Goal: Ask a question: Seek information or help from site administrators or community

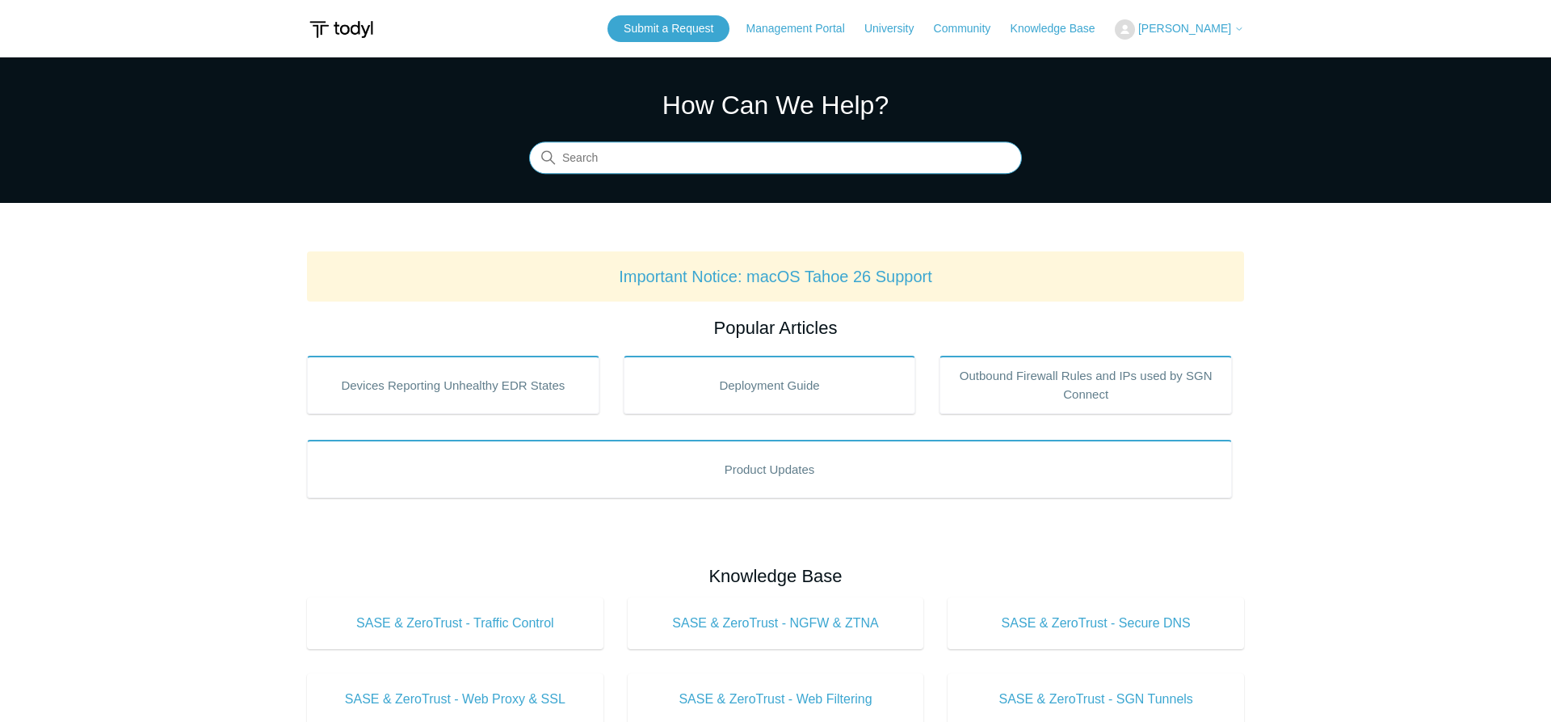
click at [625, 169] on input "Search" at bounding box center [775, 158] width 493 height 32
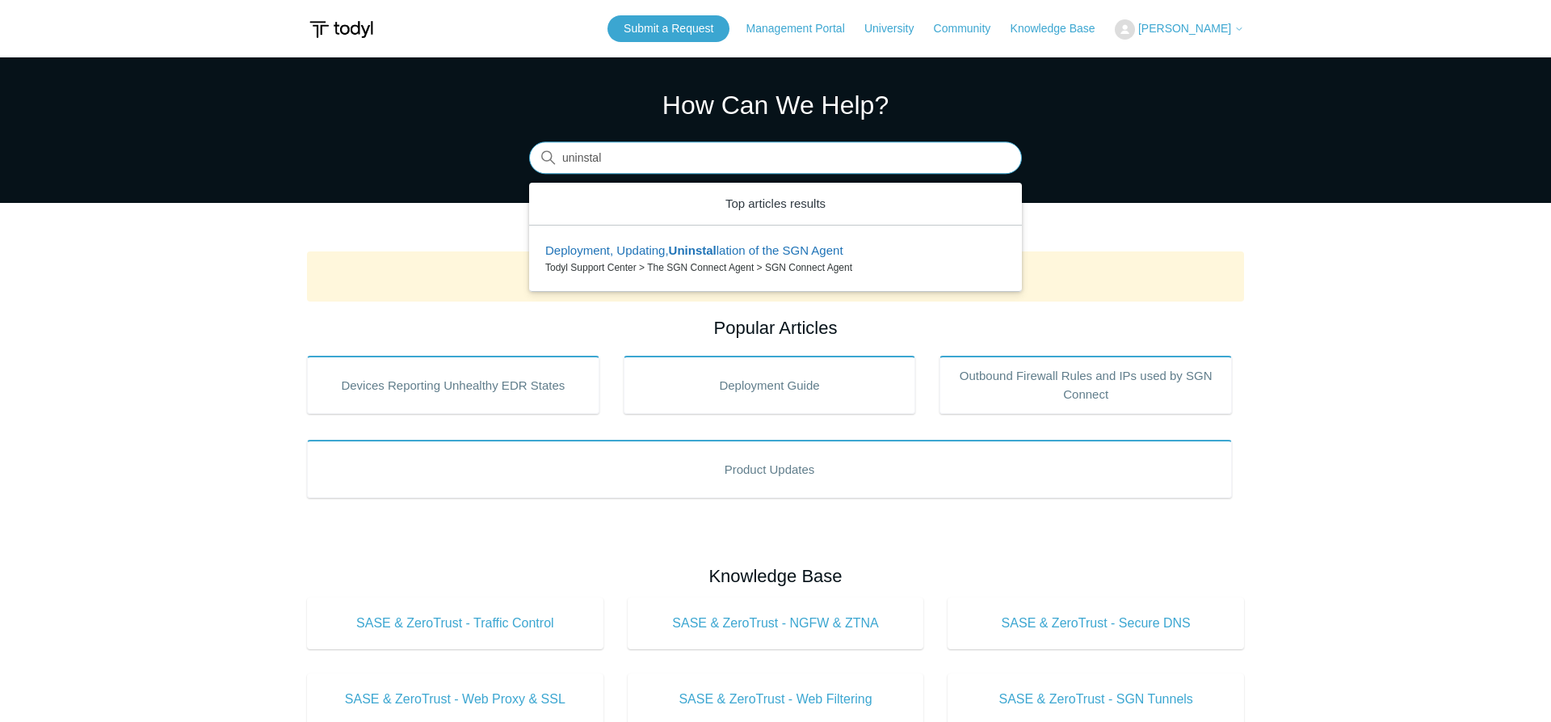
type input "uninstall"
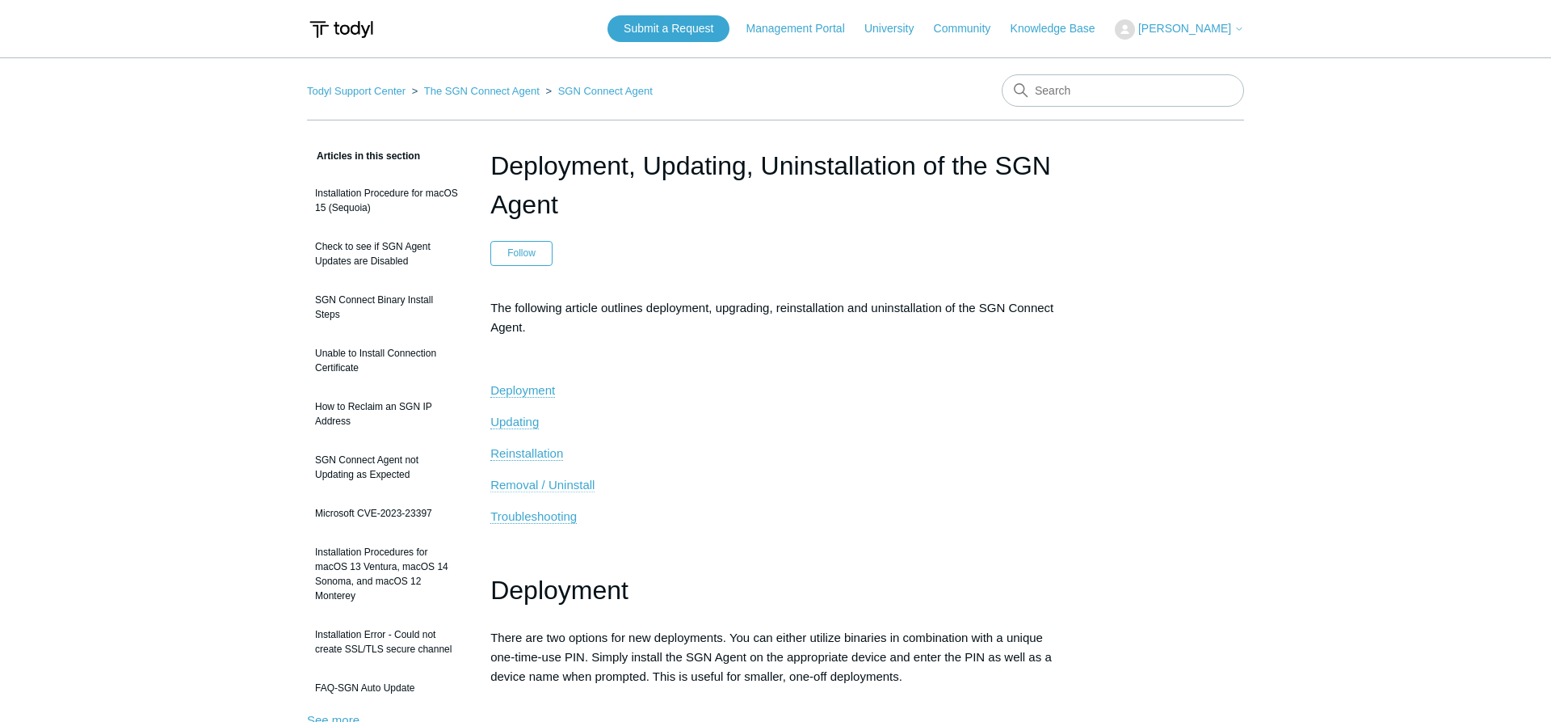
click at [567, 485] on span "Removal / Uninstall" at bounding box center [542, 485] width 104 height 14
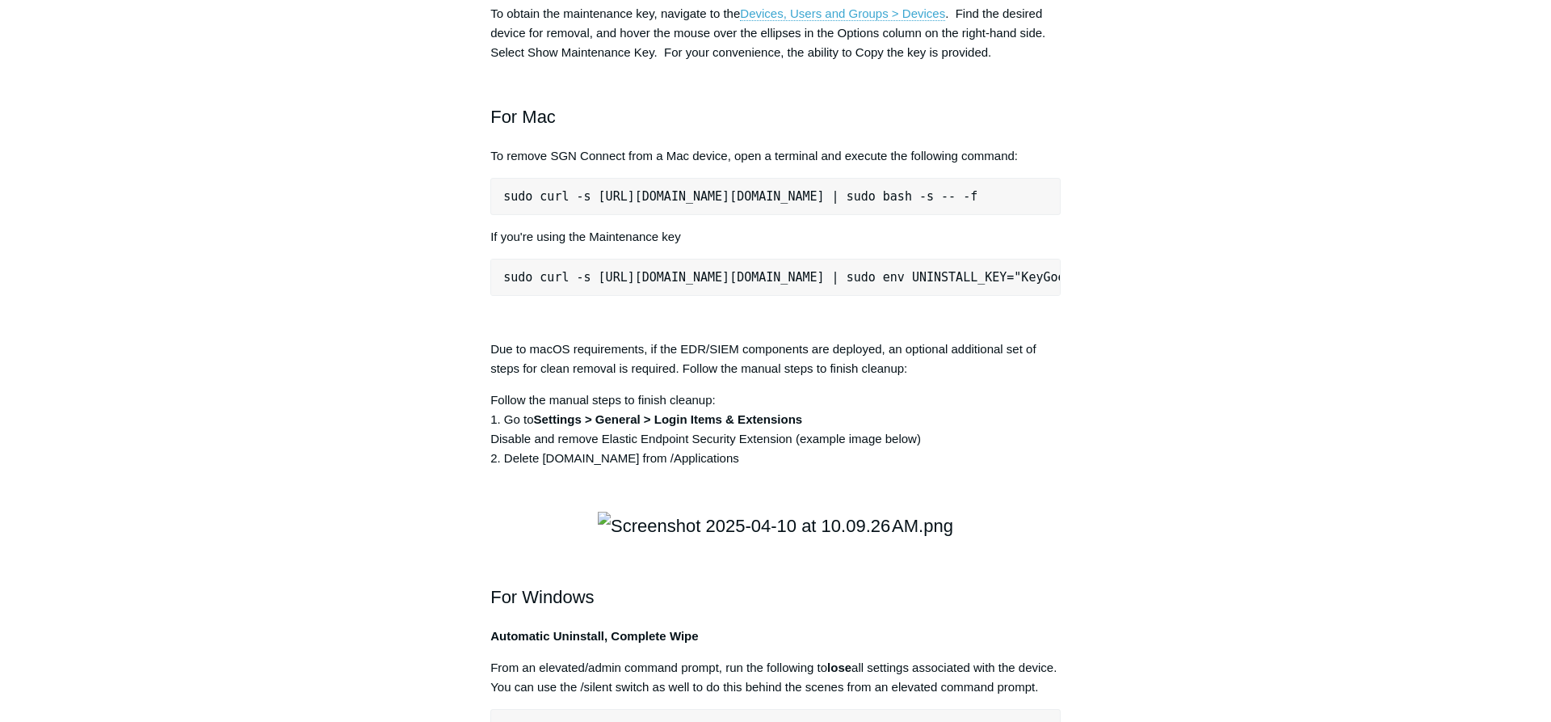
scroll to position [2175, 0]
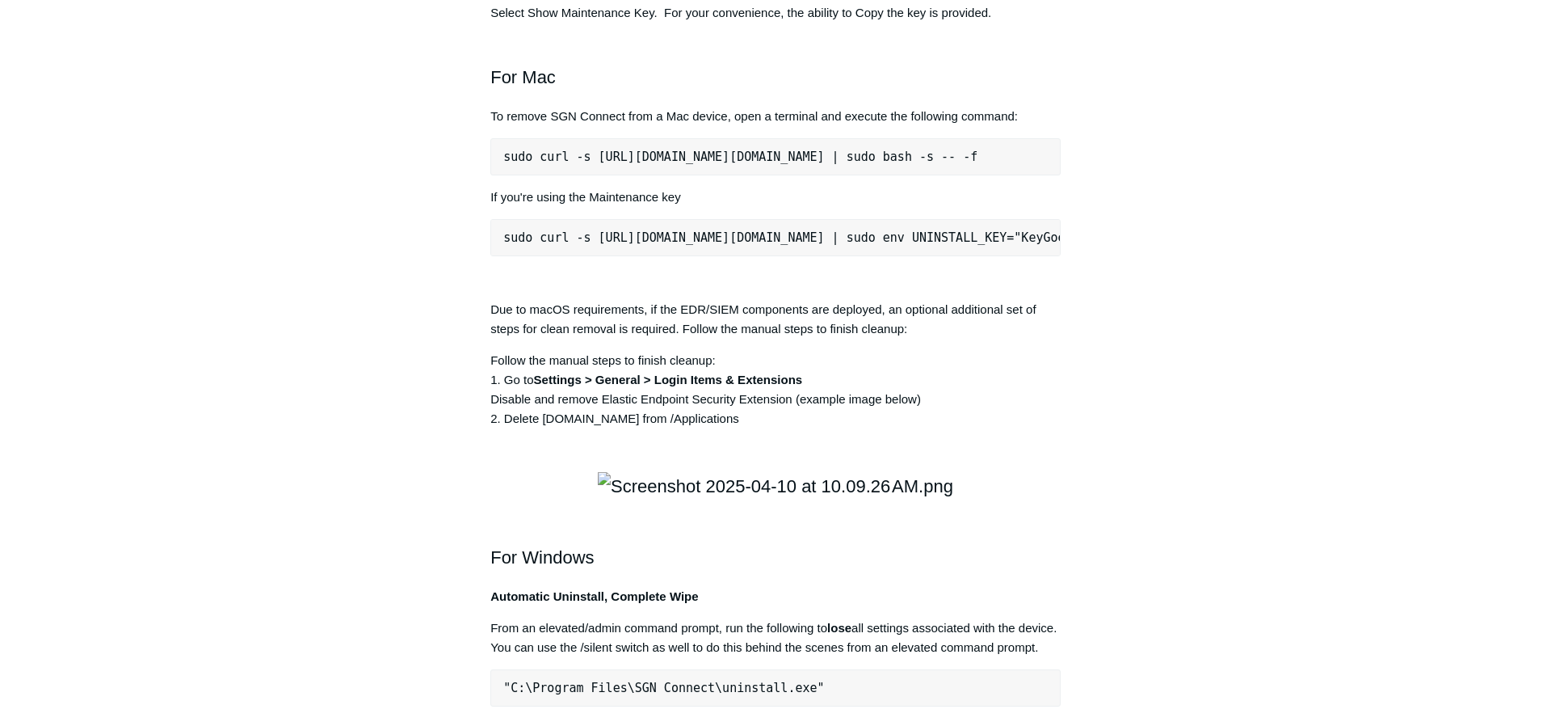
drag, startPoint x: 506, startPoint y: 391, endPoint x: 1083, endPoint y: 404, distance: 577.1
click at [1061, 175] on pre "sudo curl -s https://portal.todyl.com/tools/MacUninstall.sh | sudo bash -s -- -f" at bounding box center [775, 156] width 570 height 37
copy pre "sudo curl -s https://portal.todyl.com/tools/MacUninstall.sh | sudo bash -s -- -f"
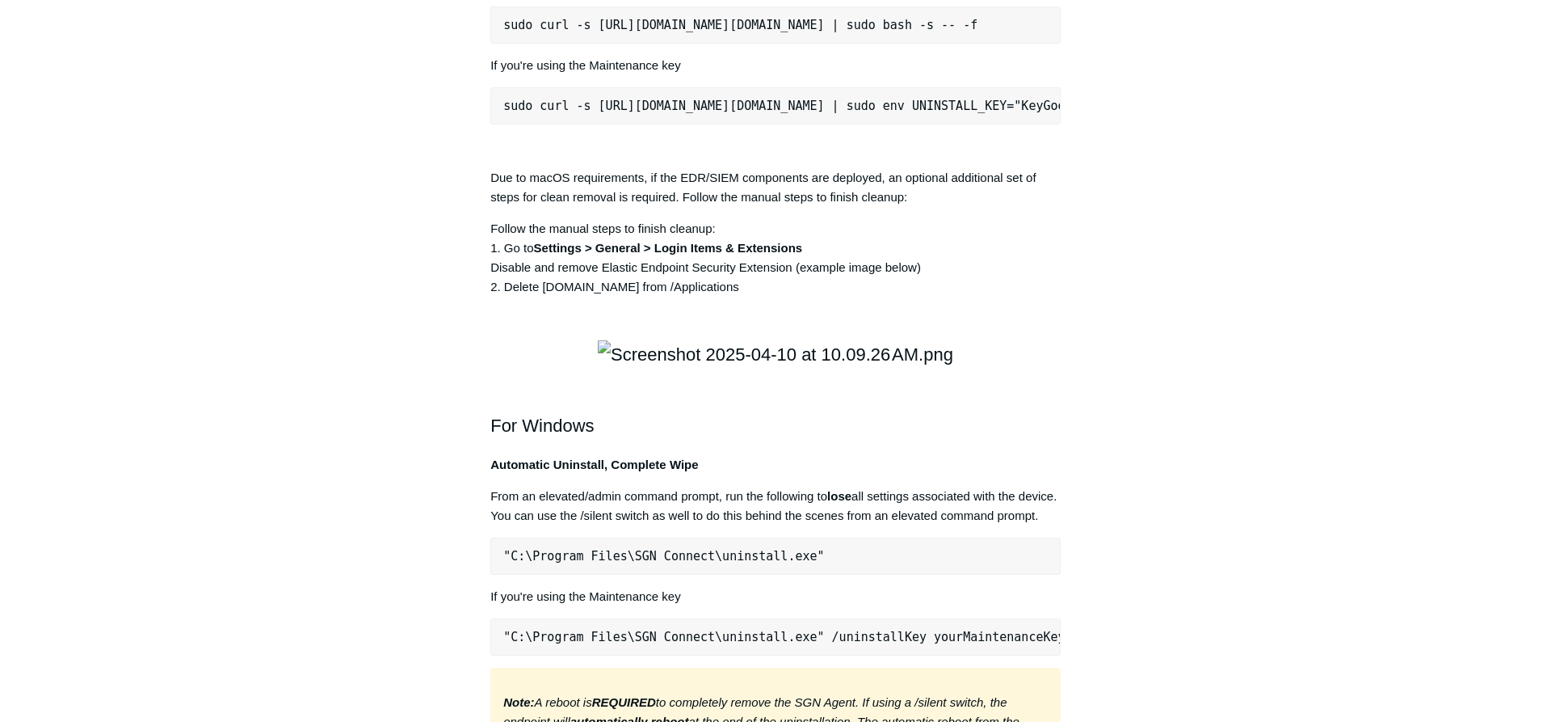
scroll to position [2340, 0]
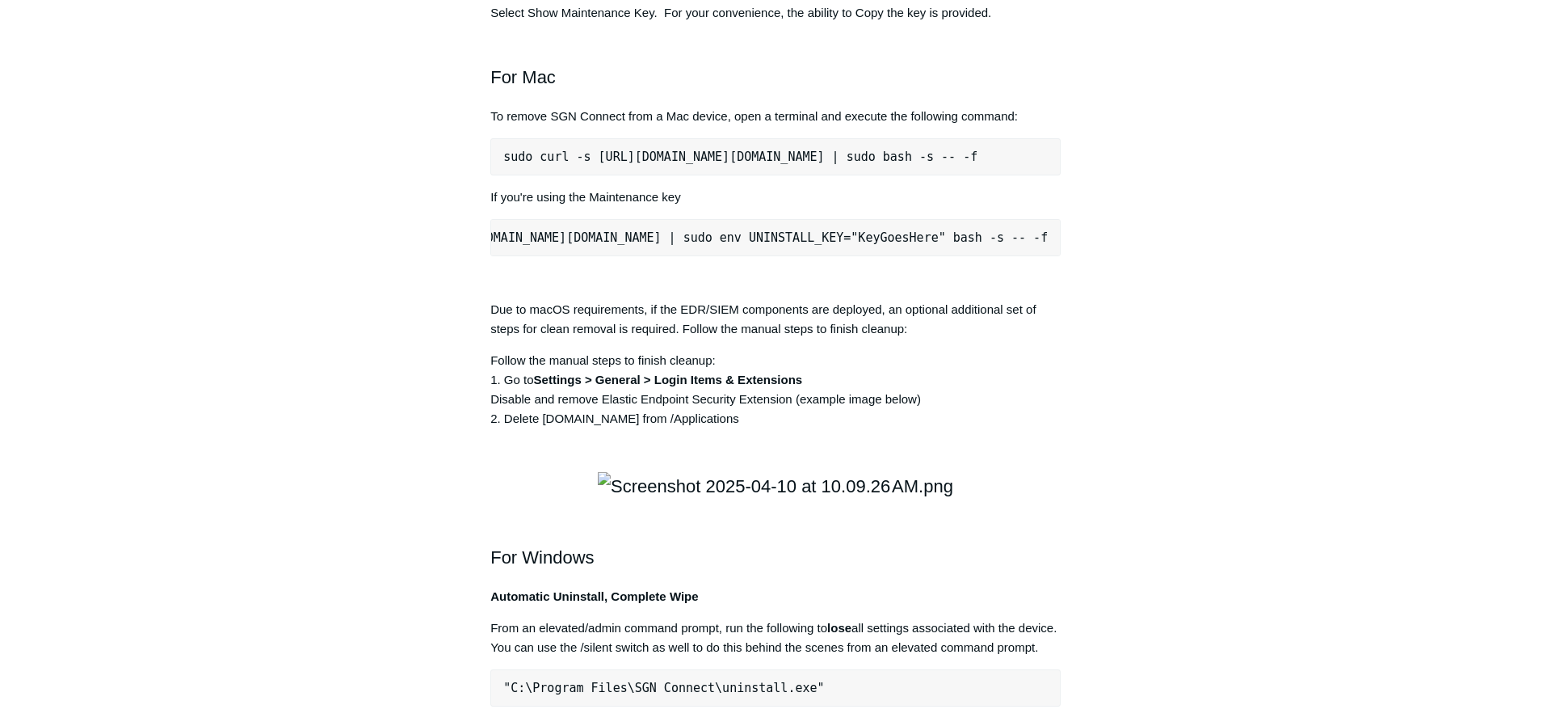
scroll to position [0, 0]
click at [585, 256] on pre "sudo curl -s https://portal.todyl.com/tools/MacUninstall.sh | sudo env UNINSTAL…" at bounding box center [775, 237] width 570 height 37
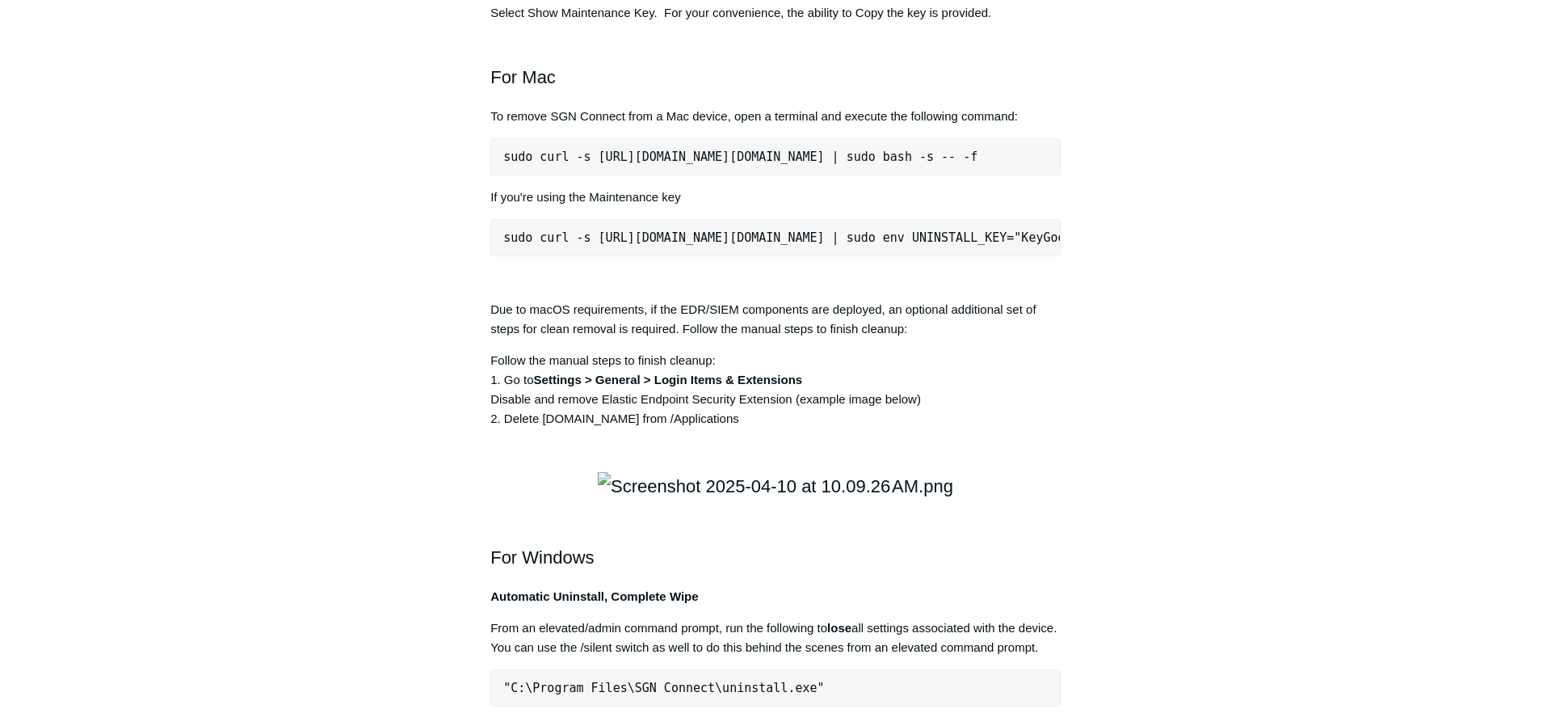
click at [585, 256] on pre "sudo curl -s https://portal.todyl.com/tools/MacUninstall.sh | sudo env UNINSTAL…" at bounding box center [775, 237] width 570 height 37
click at [660, 91] on h2 "For Mac" at bounding box center [775, 63] width 570 height 57
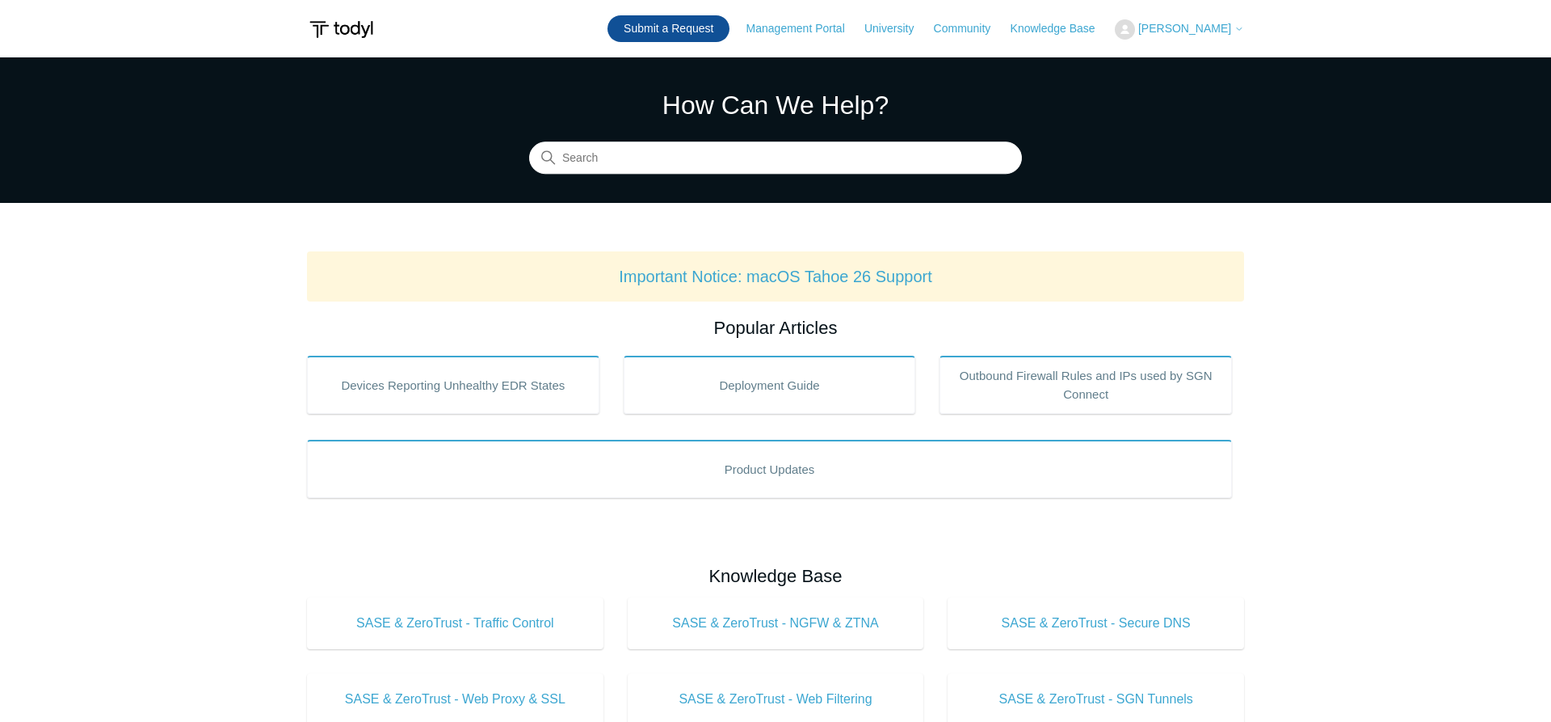
click at [675, 30] on link "Submit a Request" at bounding box center [669, 28] width 122 height 27
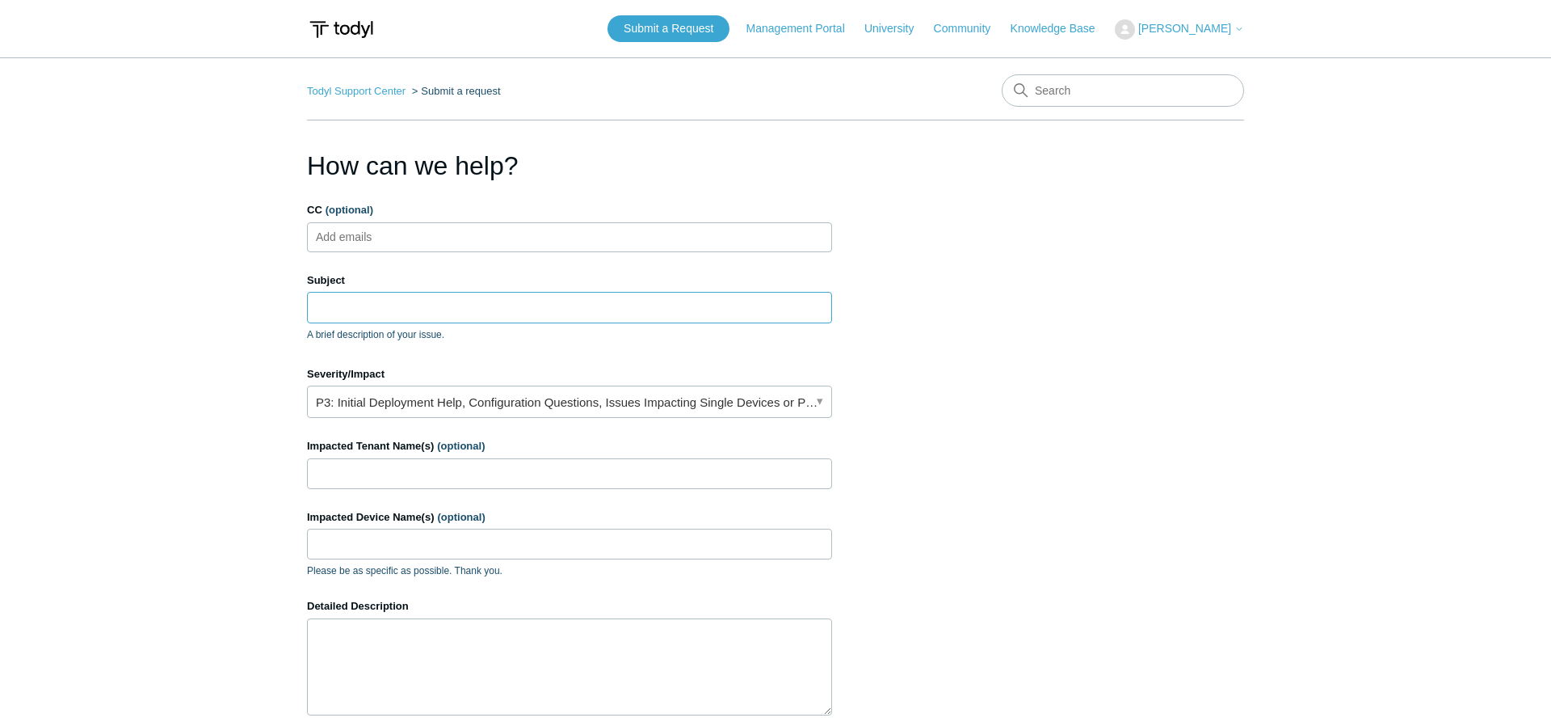
click at [381, 306] on input "Subject" at bounding box center [569, 307] width 525 height 31
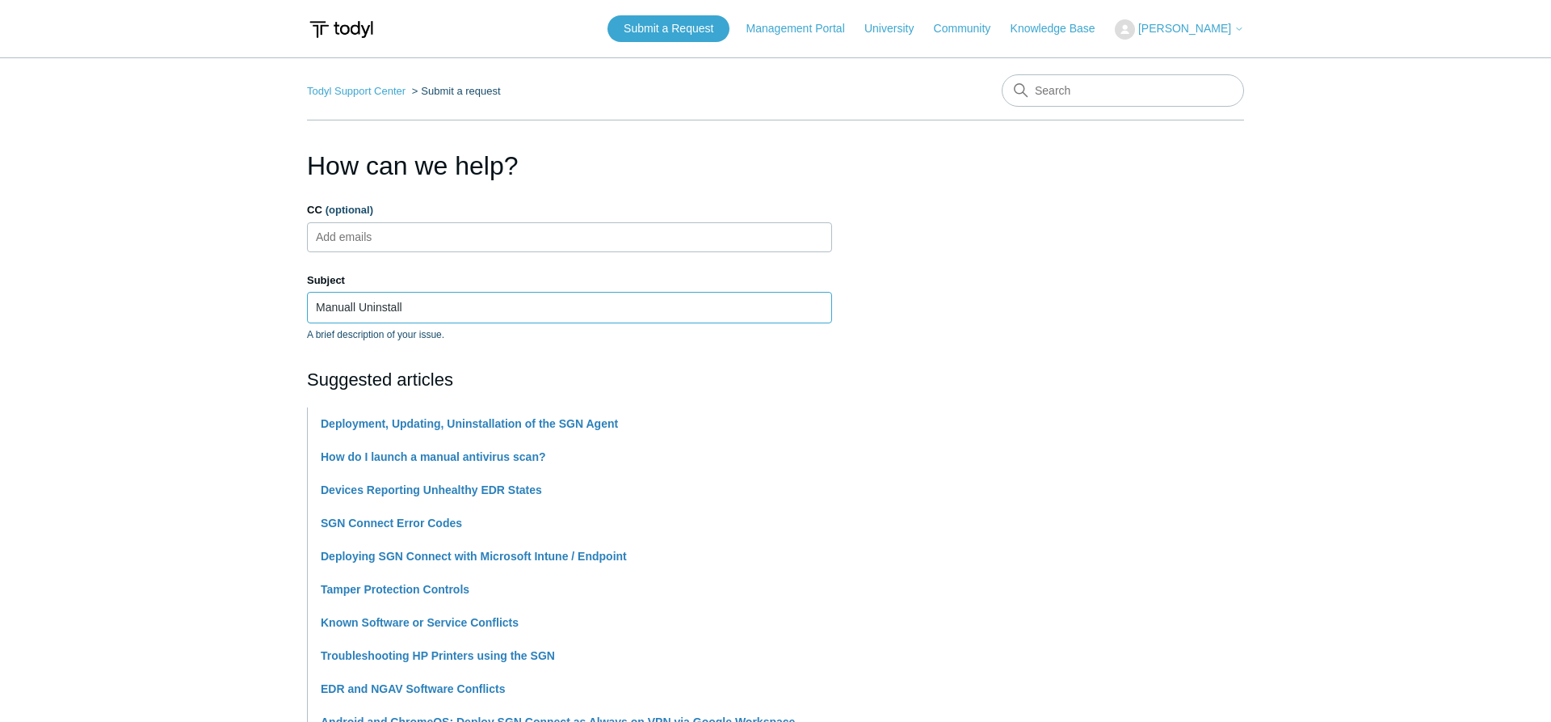
type input "Manuall Uninstall"
click at [107, 424] on main "Todyl Support Center Submit a request How can we help? CC (optional) Add emails…" at bounding box center [775, 670] width 1551 height 1226
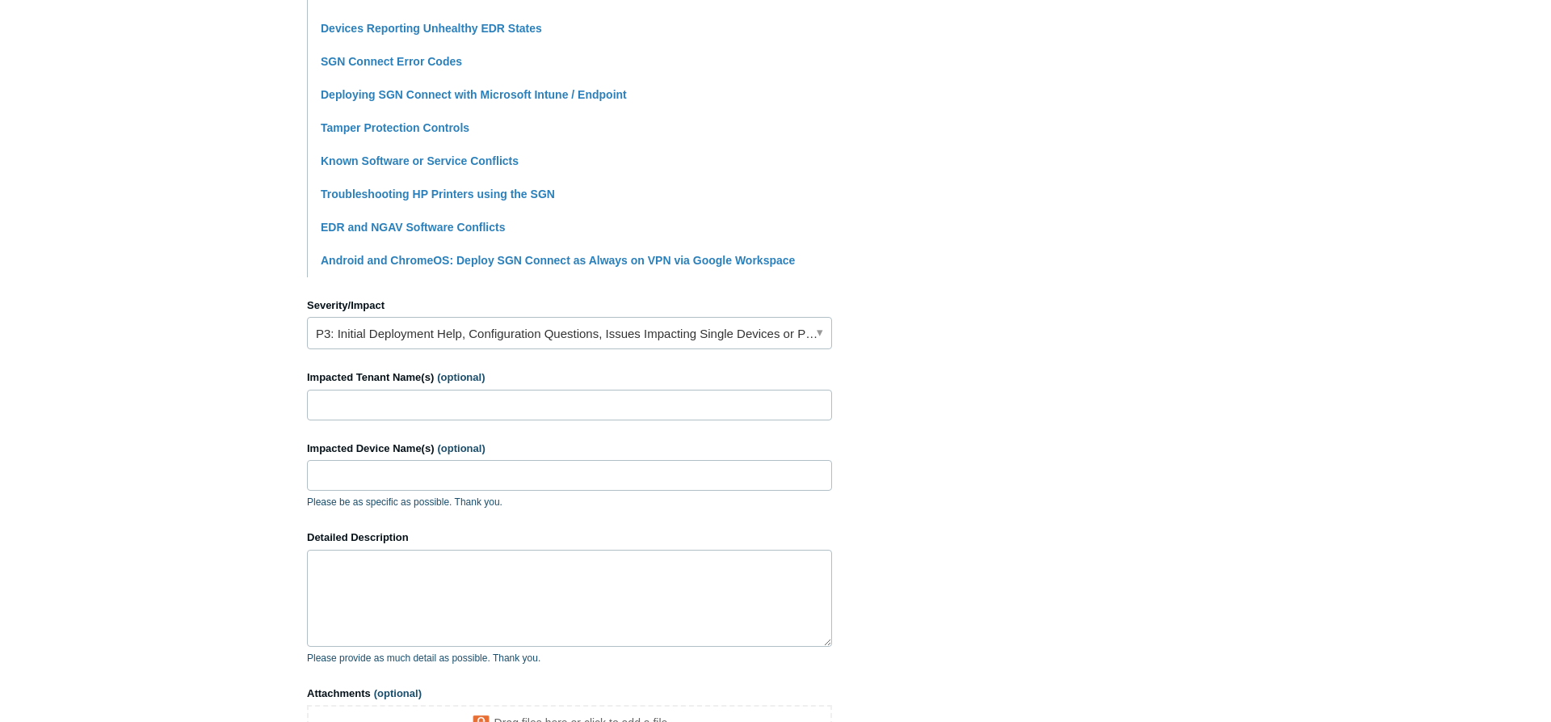
scroll to position [577, 0]
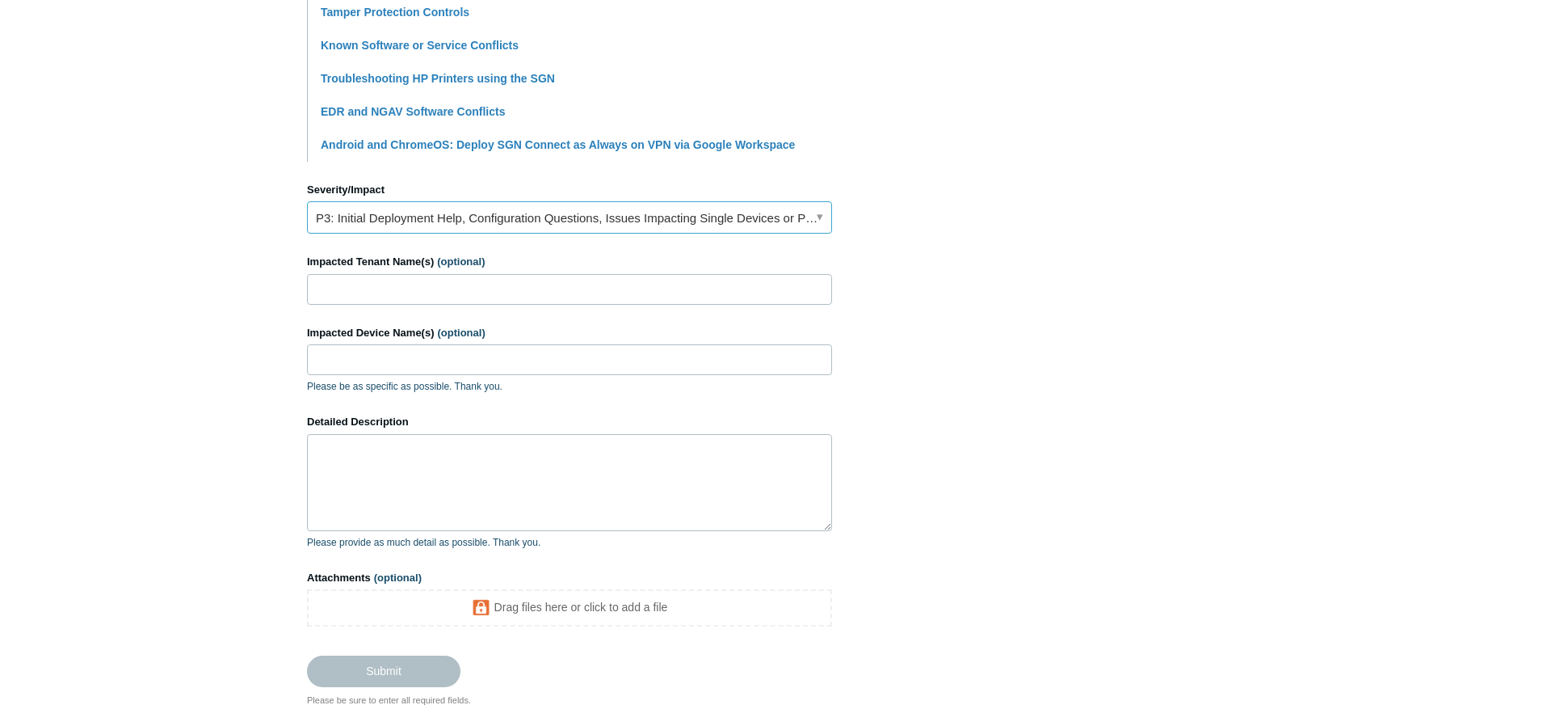
click at [376, 210] on link "P3: Initial Deployment Help, Configuration Questions, Issues Impacting Single D…" at bounding box center [569, 217] width 525 height 32
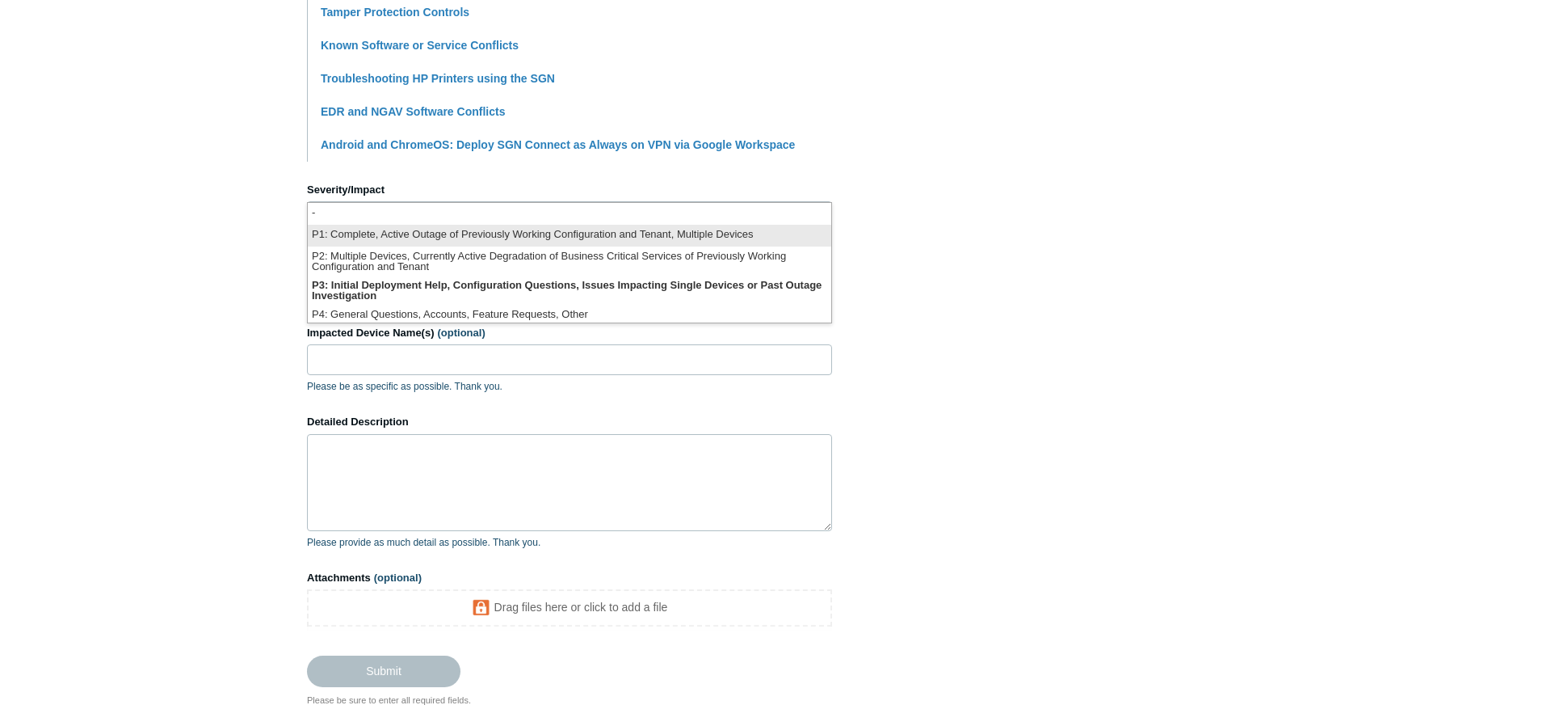
click at [361, 237] on li "P1: Complete, Active Outage of Previously Working Configuration and Tenant, Mul…" at bounding box center [570, 236] width 524 height 22
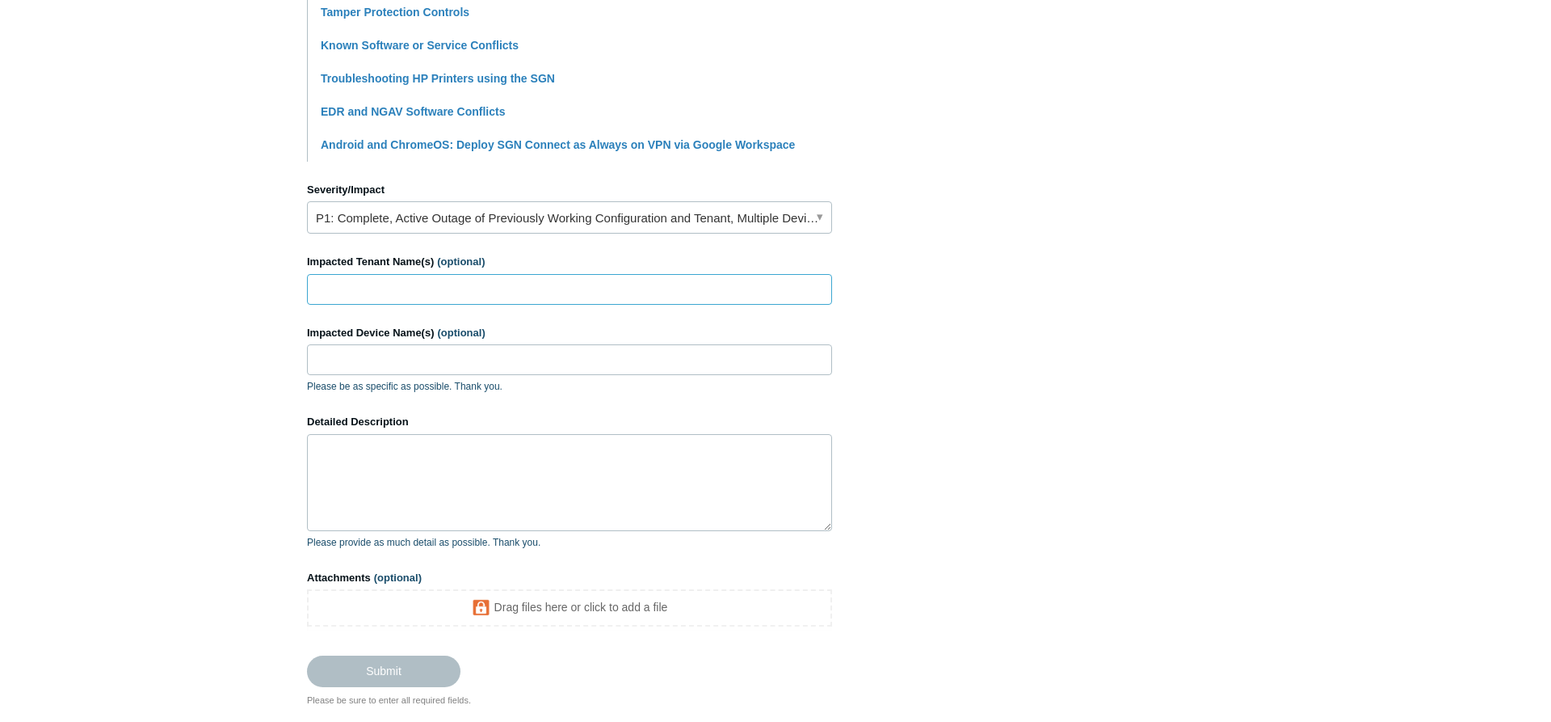
click at [368, 287] on input "Impacted Tenant Name(s) (optional)" at bounding box center [569, 289] width 525 height 31
type input "Accompany Doula Care"
click at [364, 482] on textarea "Detailed Description" at bounding box center [569, 482] width 525 height 97
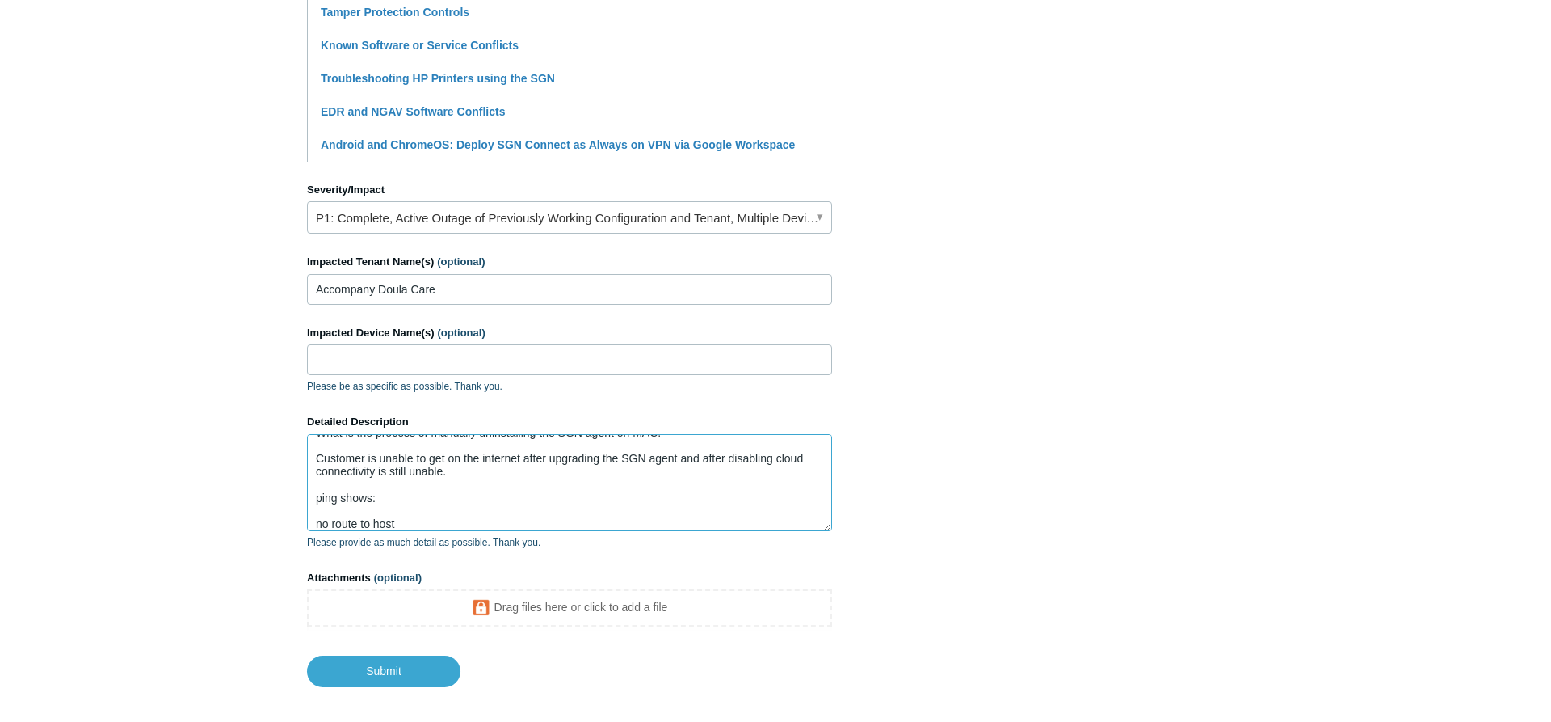
scroll to position [69, 0]
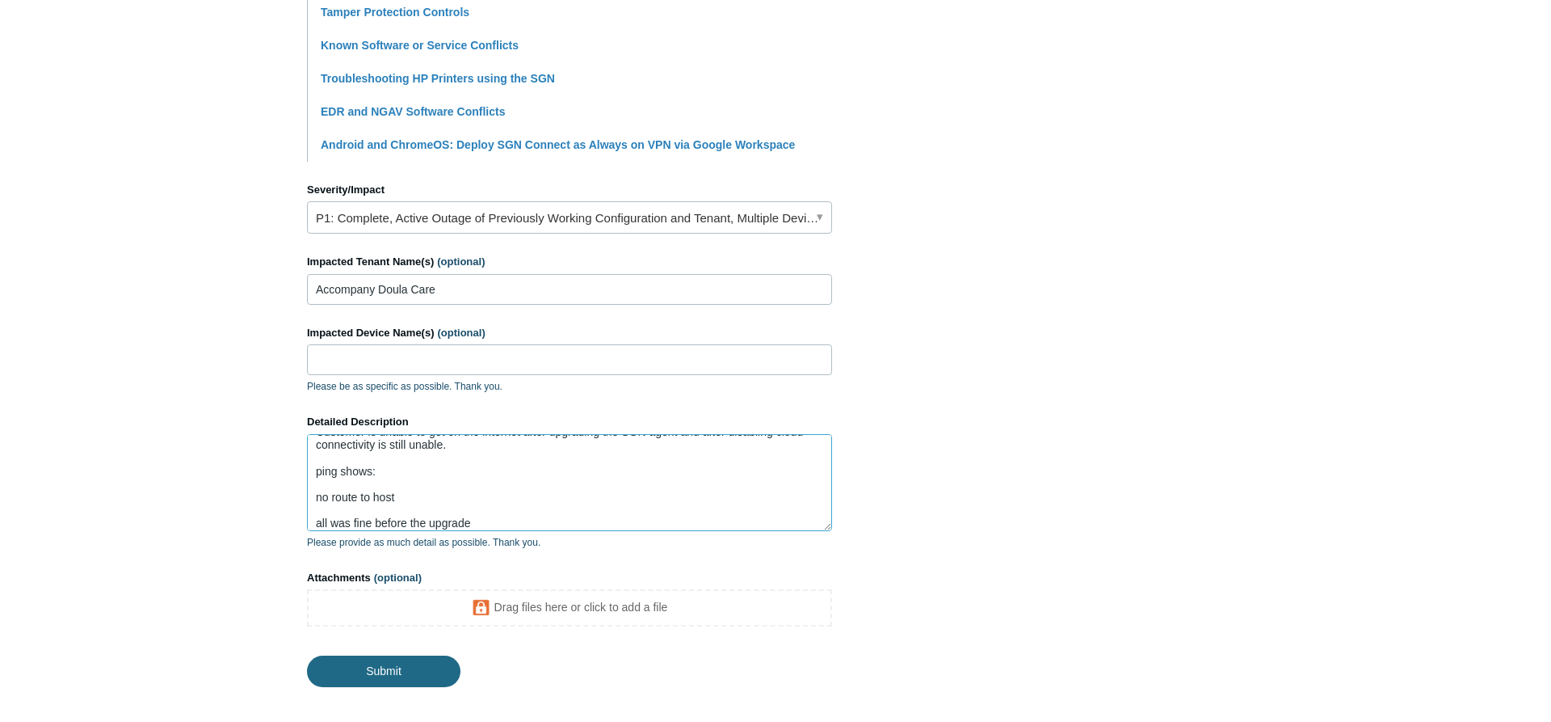
type textarea "Team, What is the process of manually uninstalling the SGN agent on MAC. Custom…"
click at [397, 676] on input "Submit" at bounding box center [384, 671] width 154 height 32
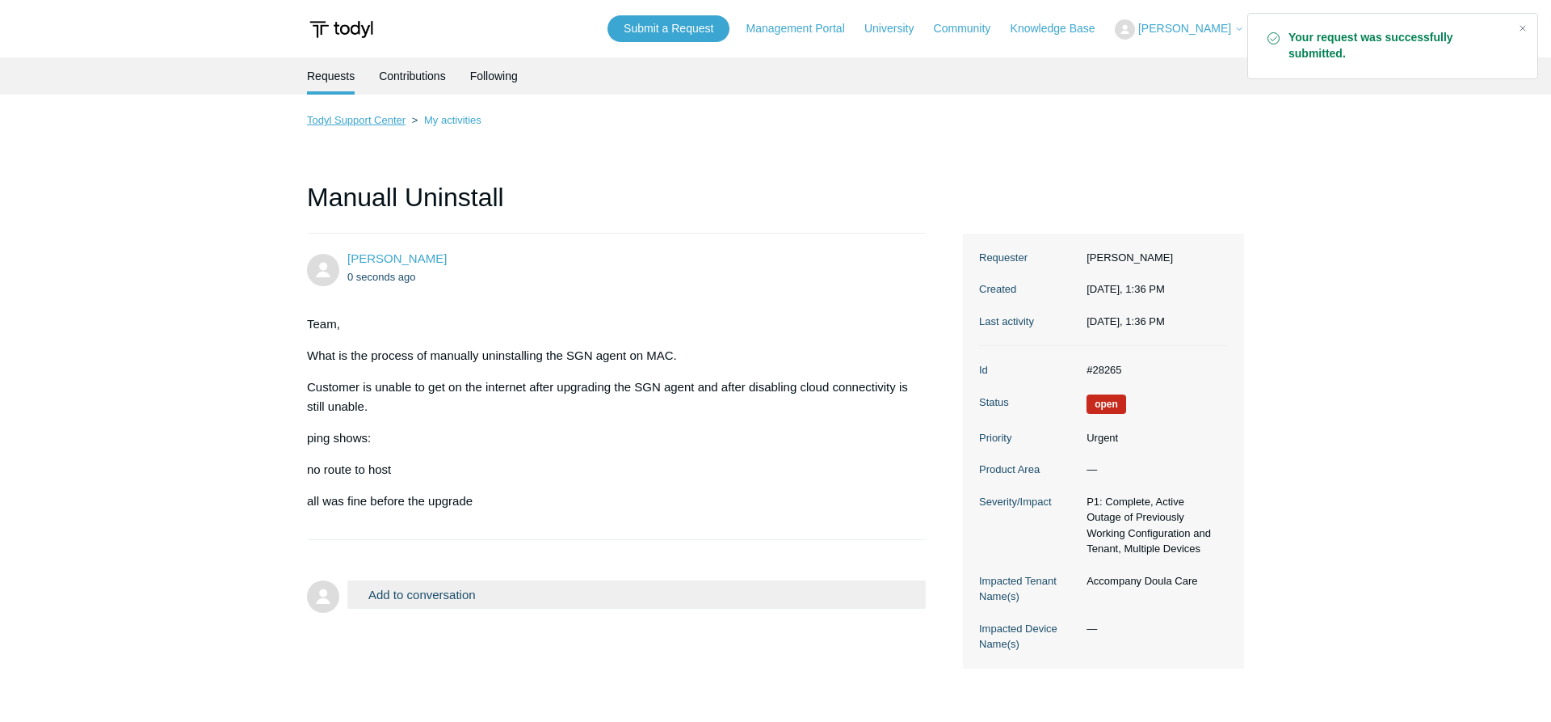
click at [378, 123] on link "Todyl Support Center" at bounding box center [356, 120] width 99 height 12
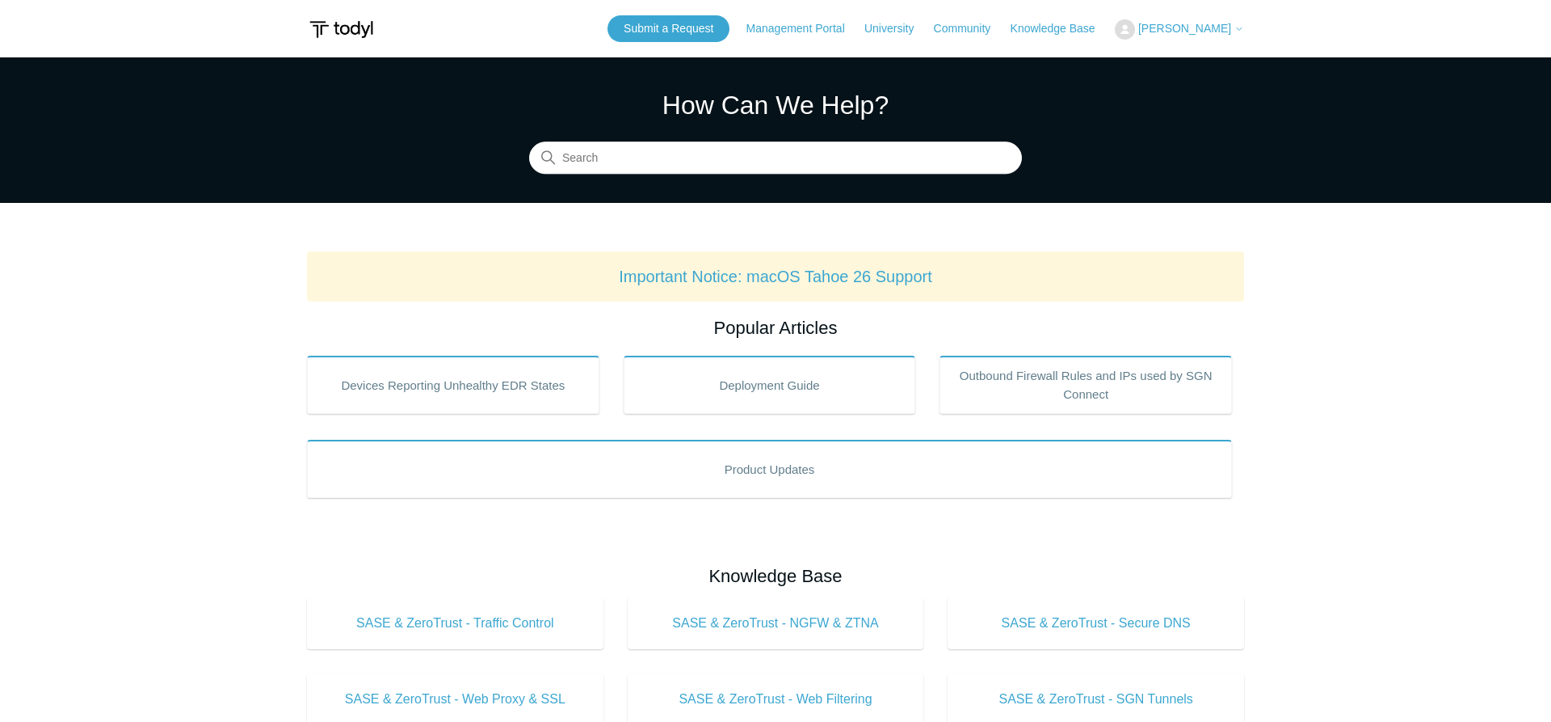
click at [1202, 26] on span "[PERSON_NAME]" at bounding box center [1184, 28] width 93 height 13
click at [1163, 72] on link "My Support Requests" at bounding box center [1195, 63] width 158 height 28
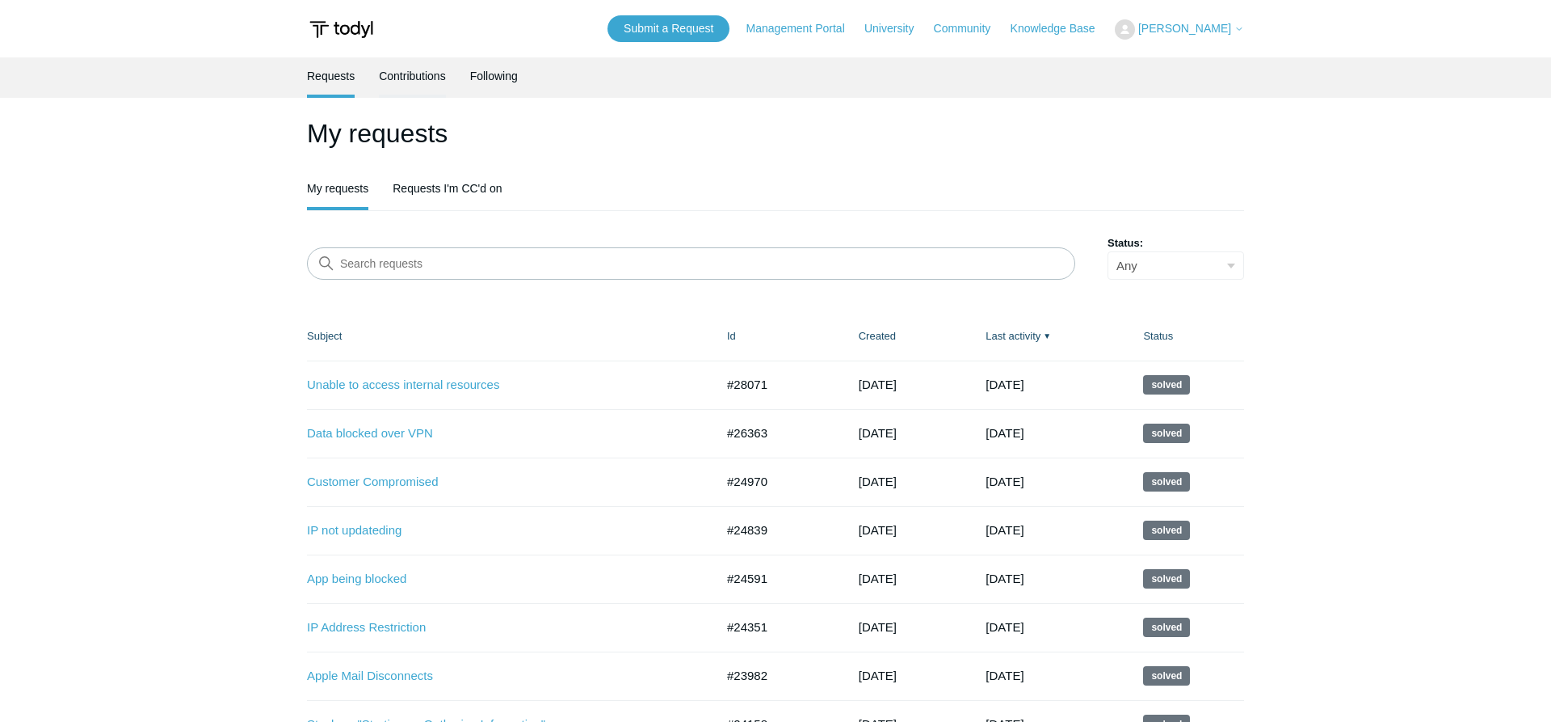
click at [412, 69] on link "Contributions" at bounding box center [412, 74] width 67 height 34
click at [410, 69] on link "Contributions" at bounding box center [412, 74] width 67 height 34
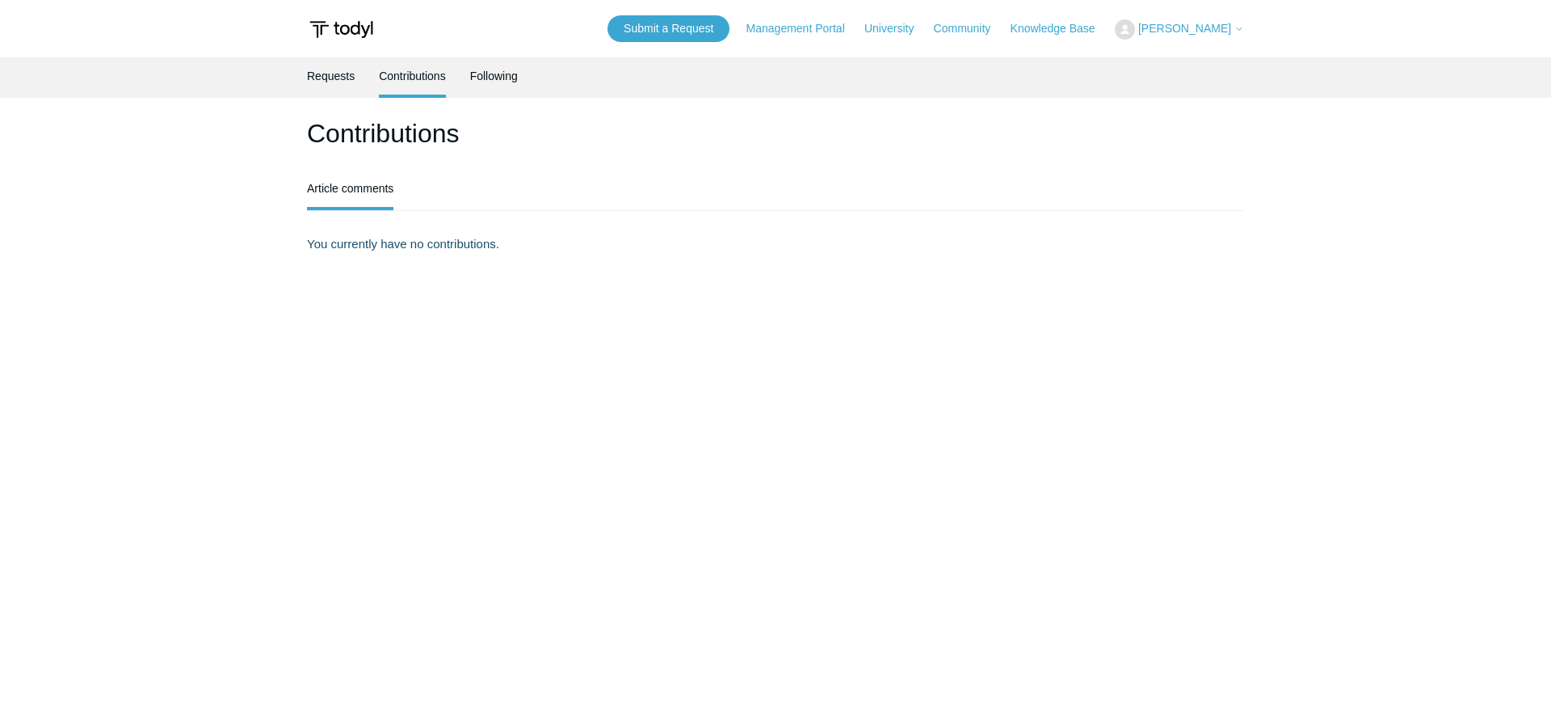
click at [339, 79] on link "Requests" at bounding box center [331, 75] width 48 height 37
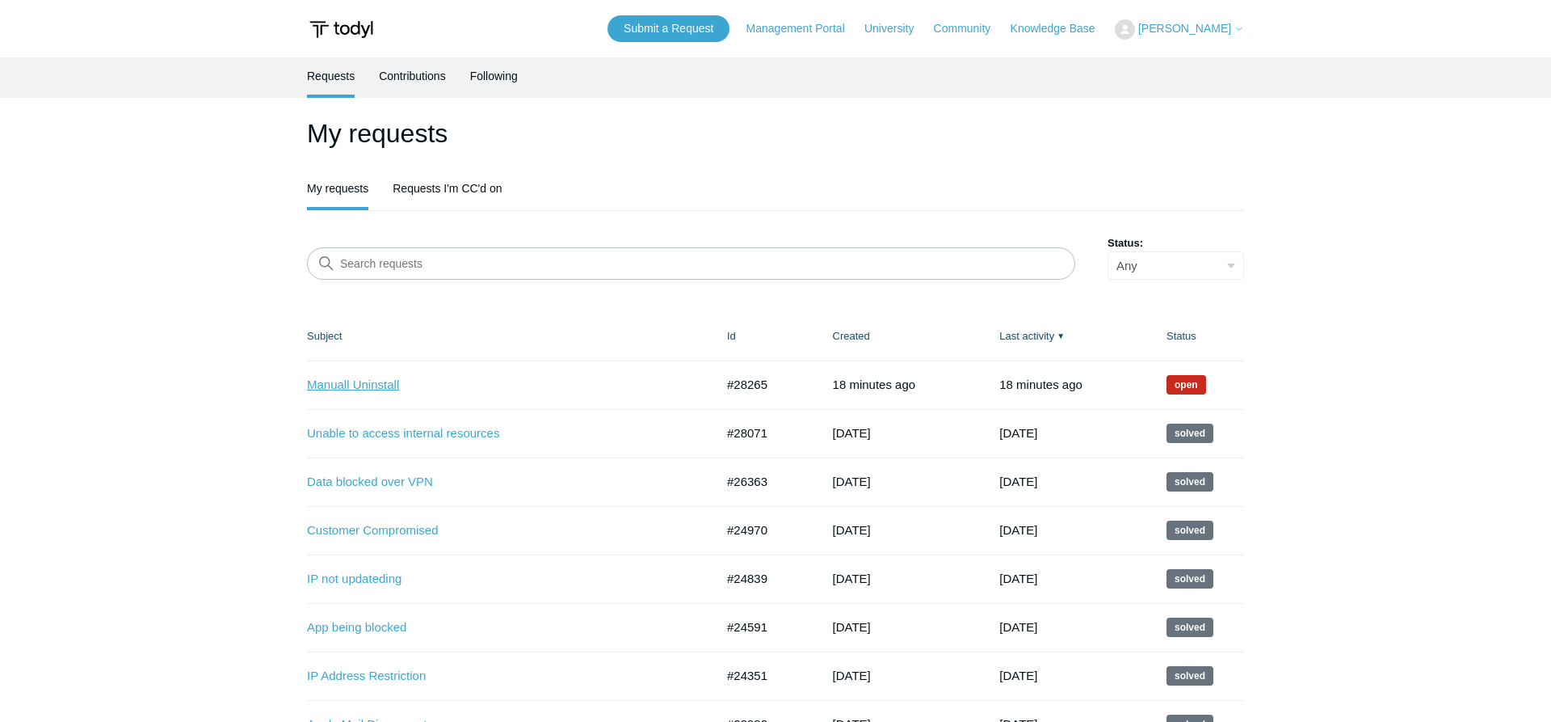
click at [349, 381] on link "Manuall Uninstall" at bounding box center [499, 385] width 384 height 19
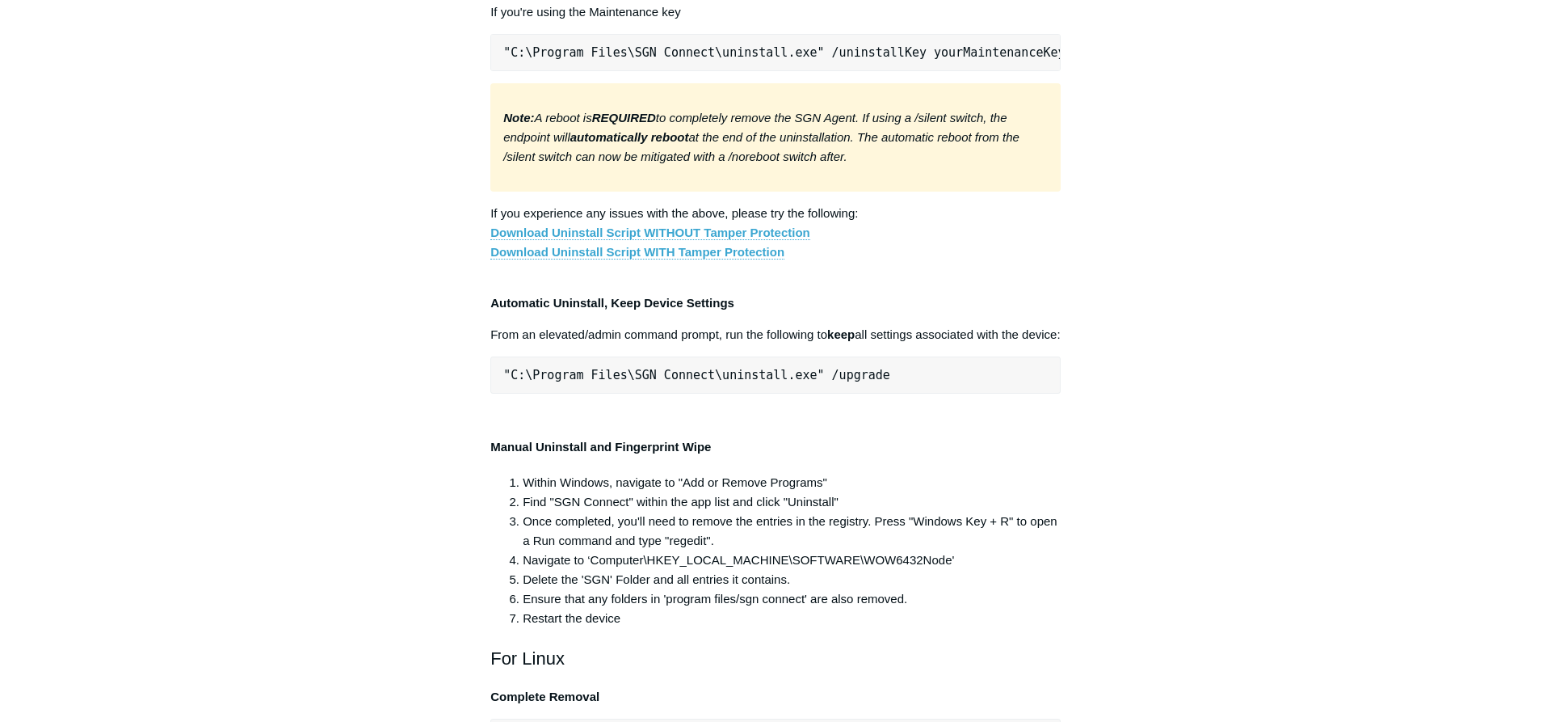
scroll to position [2967, 0]
